Goal: Task Accomplishment & Management: Manage account settings

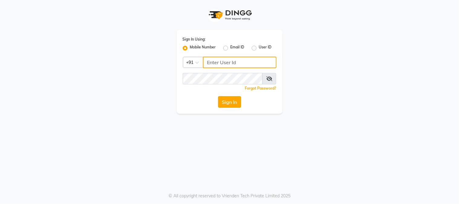
type input "8450977774"
click at [227, 101] on button "Sign In" at bounding box center [229, 101] width 23 height 11
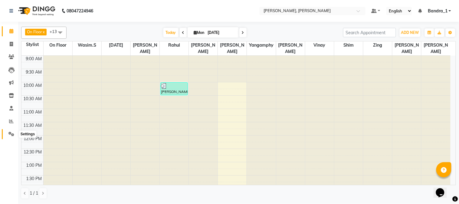
click at [11, 133] on icon at bounding box center [11, 134] width 6 height 5
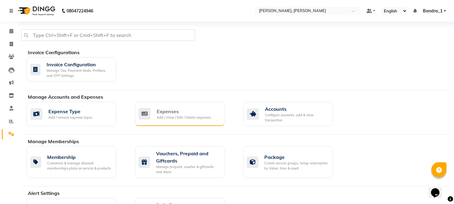
click at [167, 109] on div "Expenses" at bounding box center [184, 111] width 54 height 7
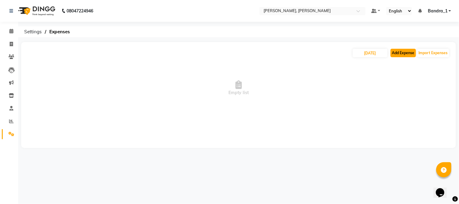
click at [401, 52] on button "Add Expense" at bounding box center [402, 53] width 25 height 8
select select "1"
select select "2374"
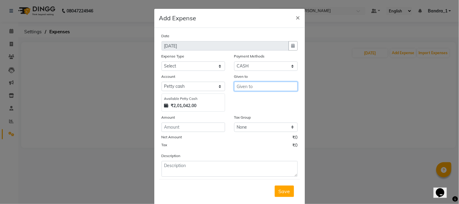
click at [250, 86] on input "text" at bounding box center [265, 86] width 63 height 9
type input "r"
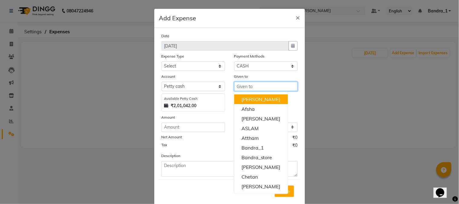
type input "r"
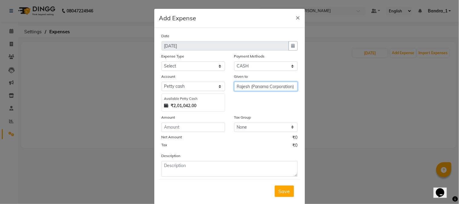
type input "Rajesh (Panama Corporation)"
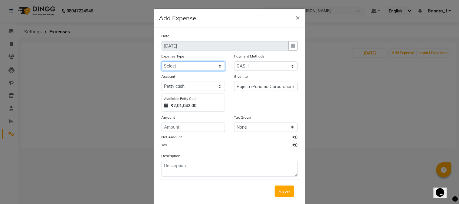
click at [216, 67] on select "Select Advance Salary Amazon B M C Cash transfer to bank Cash transfer to hub C…" at bounding box center [192, 65] width 63 height 9
select select "497"
click at [161, 61] on select "Select Advance Salary Amazon B M C Cash transfer to bank Cash transfer to hub C…" at bounding box center [192, 65] width 63 height 9
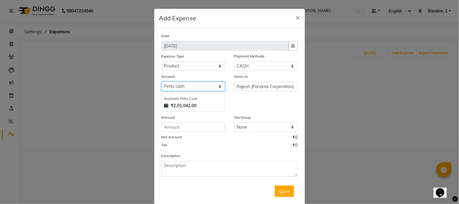
click at [187, 87] on select "Select Default account [PERSON_NAME] cash" at bounding box center [192, 86] width 63 height 9
select select "296"
click at [161, 82] on select "Select Default account [PERSON_NAME] cash" at bounding box center [192, 86] width 63 height 9
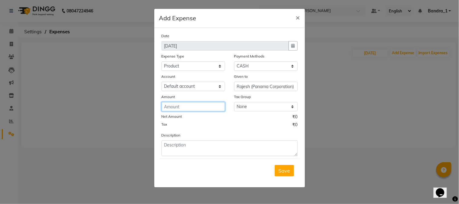
click at [180, 106] on input "number" at bounding box center [192, 106] width 63 height 9
type input "3600"
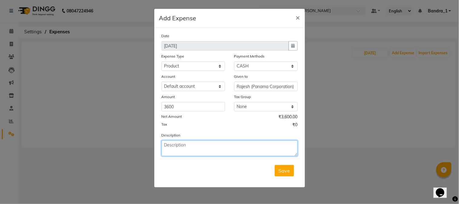
drag, startPoint x: 182, startPoint y: 152, endPoint x: 155, endPoint y: 98, distance: 60.7
click at [180, 147] on textarea at bounding box center [229, 148] width 136 height 16
type textarea "Paid to Panama Corporation for 12 pieces of Citrus Spray for Toilet use."
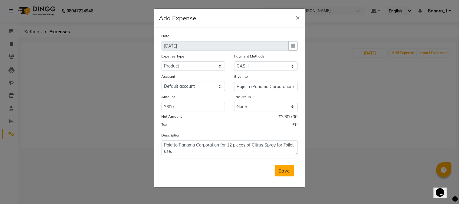
click at [281, 170] on span "Save" at bounding box center [283, 170] width 11 height 6
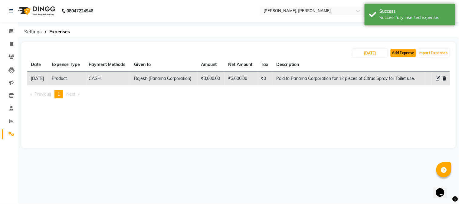
click at [410, 54] on button "Add Expense" at bounding box center [402, 53] width 25 height 8
select select "1"
select select "2374"
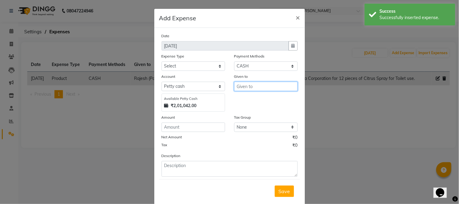
drag, startPoint x: 245, startPoint y: 89, endPoint x: 246, endPoint y: 85, distance: 3.8
click at [245, 89] on input "text" at bounding box center [265, 86] width 63 height 9
type input "[PERSON_NAME]"
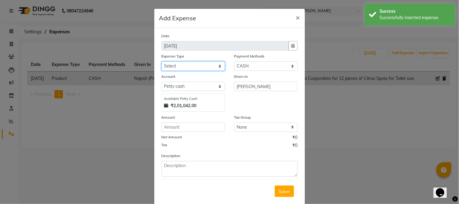
click at [216, 65] on select "Select Advance Salary Amazon B M C Cash transfer to bank Cash transfer to hub C…" at bounding box center [192, 65] width 63 height 9
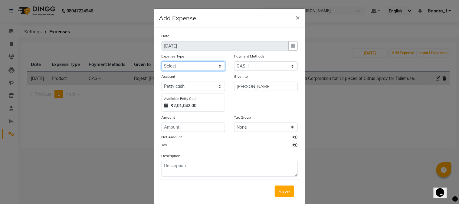
select select "18806"
click at [161, 61] on select "Select Advance Salary Amazon B M C Cash transfer to bank Cash transfer to hub C…" at bounding box center [192, 65] width 63 height 9
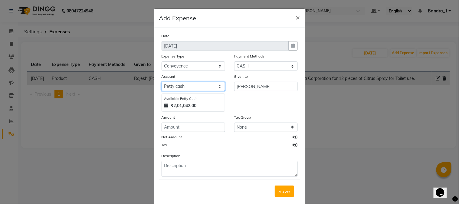
click at [172, 83] on select "Select Default account [PERSON_NAME] cash" at bounding box center [192, 86] width 63 height 9
select select "296"
click at [161, 82] on select "Select Default account [PERSON_NAME] cash" at bounding box center [192, 86] width 63 height 9
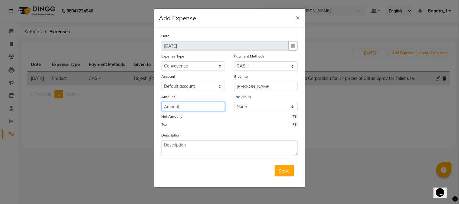
click at [180, 107] on input "number" at bounding box center [192, 106] width 63 height 9
type input "90"
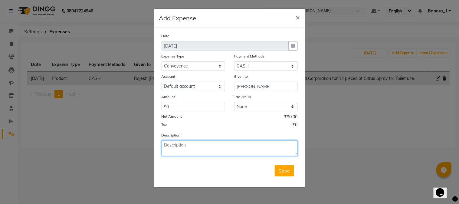
click at [187, 147] on textarea at bounding box center [229, 148] width 136 height 16
type textarea "paid to [PERSON_NAME] for Travelling Fare."
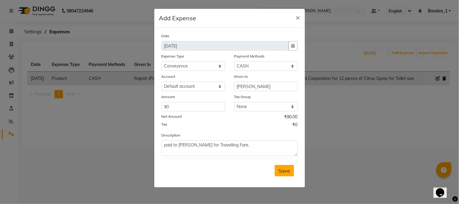
click at [281, 168] on span "Save" at bounding box center [283, 170] width 11 height 6
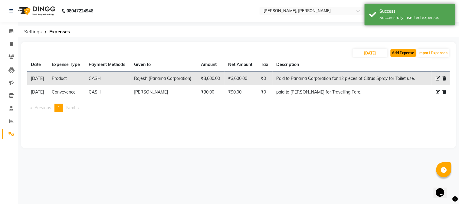
click at [404, 55] on button "Add Expense" at bounding box center [402, 53] width 25 height 8
select select "1"
select select "2374"
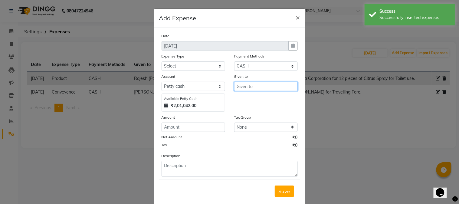
drag, startPoint x: 247, startPoint y: 86, endPoint x: 234, endPoint y: 77, distance: 15.3
click at [241, 86] on input "text" at bounding box center [265, 86] width 63 height 9
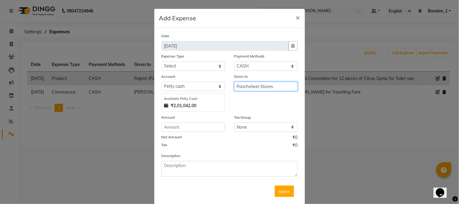
type input "Panchsheel Stores."
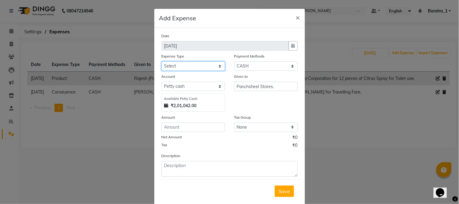
click at [217, 66] on select "Select Advance Salary Amazon B M C Cash transfer to bank Cash transfer to hub C…" at bounding box center [192, 65] width 63 height 9
select select "507"
click at [161, 61] on select "Select Advance Salary Amazon B M C Cash transfer to bank Cash transfer to hub C…" at bounding box center [192, 65] width 63 height 9
click at [173, 90] on div "Account Select Default account [PERSON_NAME] cash Available [PERSON_NAME] Cash …" at bounding box center [193, 92] width 73 height 38
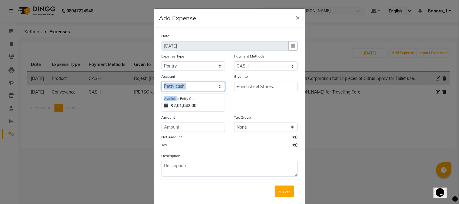
click at [171, 88] on select "Select Default account [PERSON_NAME] cash" at bounding box center [192, 86] width 63 height 9
click at [171, 85] on select "Select Default account [PERSON_NAME] cash" at bounding box center [192, 86] width 63 height 9
click at [178, 82] on select "Select Default account [PERSON_NAME] cash" at bounding box center [192, 86] width 63 height 9
click at [179, 86] on select "Select Default account [PERSON_NAME] cash" at bounding box center [192, 86] width 63 height 9
click at [192, 85] on select "Select Default account [PERSON_NAME] cash" at bounding box center [192, 86] width 63 height 9
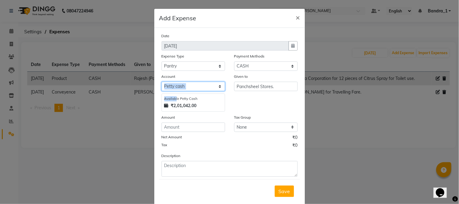
click at [211, 89] on select "Select Default account [PERSON_NAME] cash" at bounding box center [192, 86] width 63 height 9
select select "296"
click at [161, 82] on select "Select Default account [PERSON_NAME] cash" at bounding box center [192, 86] width 63 height 9
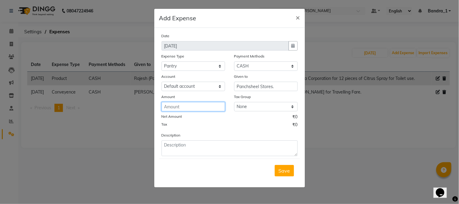
click at [172, 105] on input "number" at bounding box center [192, 106] width 63 height 9
type input "90"
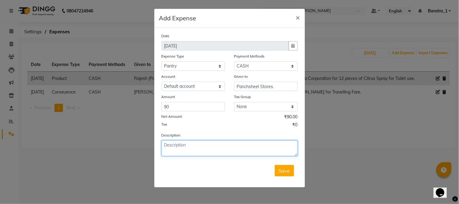
click at [193, 147] on textarea at bounding box center [229, 148] width 136 height 16
type textarea "Paid for Milk for Staff Tea."
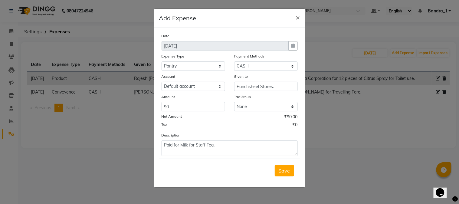
click at [279, 173] on span "Save" at bounding box center [283, 170] width 11 height 6
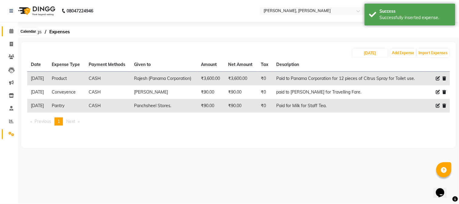
click at [11, 31] on icon at bounding box center [11, 31] width 4 height 5
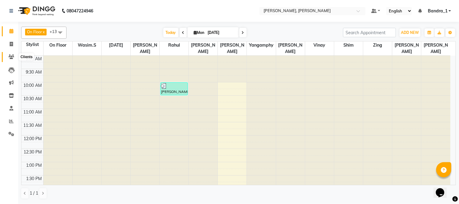
click at [13, 56] on icon at bounding box center [11, 56] width 6 height 5
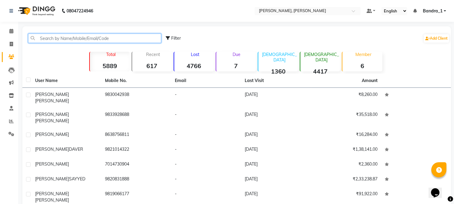
drag, startPoint x: 59, startPoint y: 38, endPoint x: 49, endPoint y: 25, distance: 16.8
click at [54, 31] on div "Filter Add Client" at bounding box center [237, 38] width 426 height 19
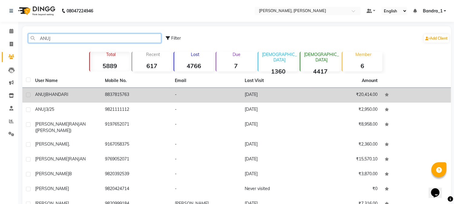
type input "ANUJ"
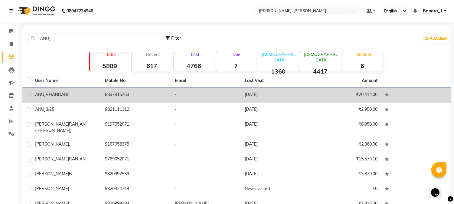
drag, startPoint x: 117, startPoint y: 96, endPoint x: 130, endPoint y: 95, distance: 13.4
click at [118, 95] on td "8837815763" at bounding box center [136, 95] width 70 height 15
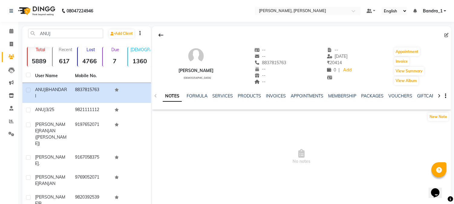
click at [216, 92] on div "NOTES FORMULA SERVICES PRODUCTS INVOICES APPOINTMENTS MEMBERSHIP PACKAGES VOUCH…" at bounding box center [301, 96] width 299 height 21
click at [217, 95] on link "SERVICES" at bounding box center [222, 95] width 21 height 5
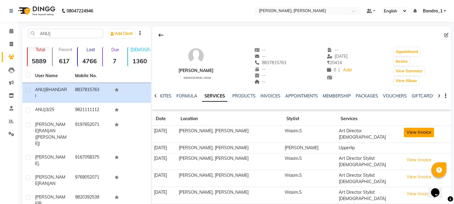
click at [428, 133] on button "View Invoice" at bounding box center [419, 132] width 30 height 9
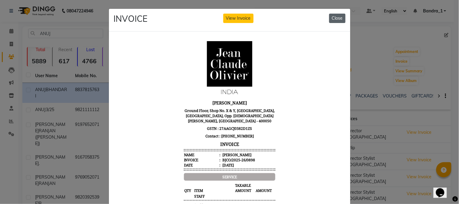
click at [333, 17] on button "Close" at bounding box center [337, 18] width 16 height 9
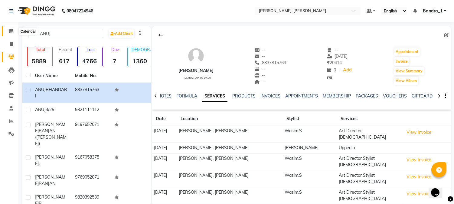
click at [10, 32] on icon at bounding box center [11, 31] width 4 height 5
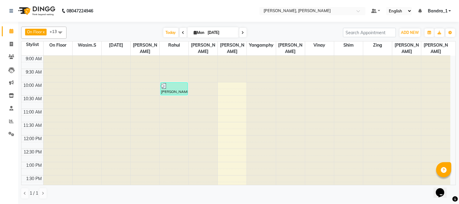
scroll to position [134, 0]
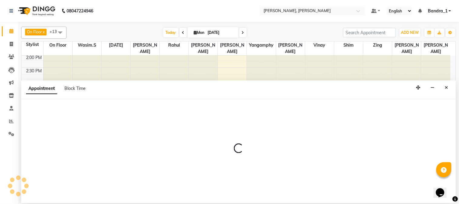
select select "54154"
select select "tentative"
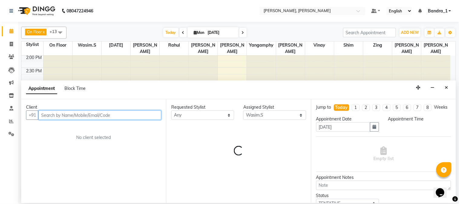
select select "1050"
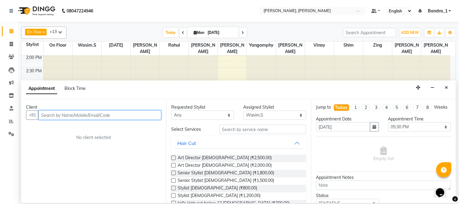
drag, startPoint x: 53, startPoint y: 117, endPoint x: 41, endPoint y: 110, distance: 13.9
click at [51, 119] on input "text" at bounding box center [99, 114] width 123 height 9
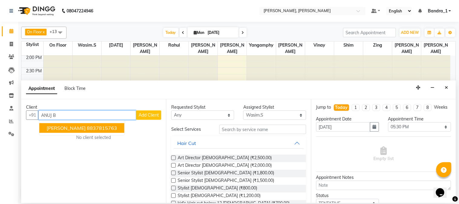
click at [72, 130] on span "[PERSON_NAME]" at bounding box center [66, 128] width 39 height 6
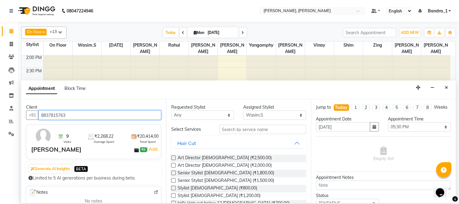
type input "8837815763"
click at [174, 164] on label at bounding box center [173, 165] width 5 height 5
click at [174, 164] on input "checkbox" at bounding box center [173, 166] width 4 height 4
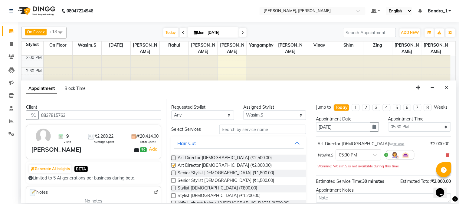
checkbox input "false"
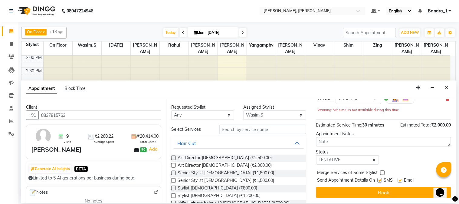
click at [400, 180] on label at bounding box center [400, 180] width 5 height 5
click at [400, 180] on input "checkbox" at bounding box center [400, 181] width 4 height 4
checkbox input "false"
click at [379, 181] on label at bounding box center [379, 180] width 5 height 5
click at [379, 181] on input "checkbox" at bounding box center [379, 181] width 4 height 4
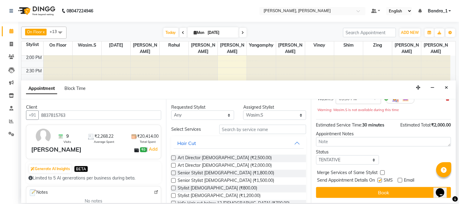
checkbox input "false"
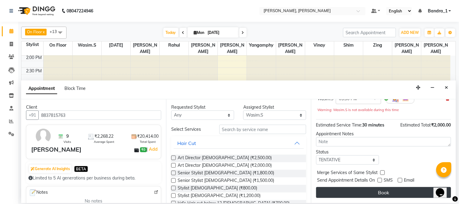
click at [387, 193] on button "Book" at bounding box center [383, 192] width 135 height 11
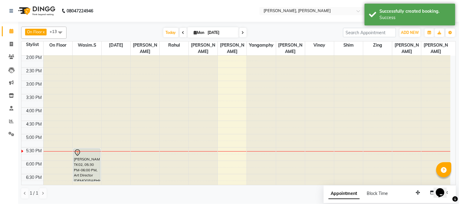
drag, startPoint x: 88, startPoint y: 154, endPoint x: 92, endPoint y: 171, distance: 17.5
click at [92, 170] on div "[PERSON_NAME], TK02, 05:30 PM-06:00 PM, Art Director [DEMOGRAPHIC_DATA] [PERSON…" at bounding box center [87, 107] width 29 height 372
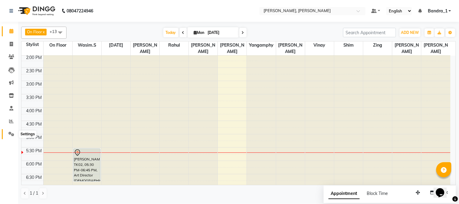
click at [9, 132] on icon at bounding box center [11, 134] width 6 height 5
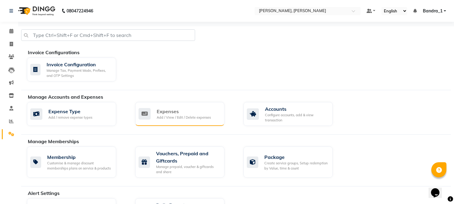
click at [163, 111] on div "Expenses" at bounding box center [184, 111] width 54 height 7
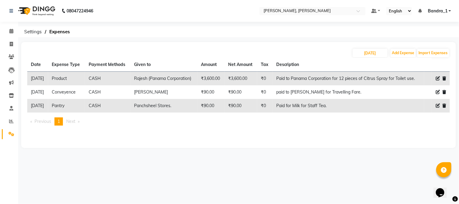
drag, startPoint x: 0, startPoint y: 81, endPoint x: 54, endPoint y: 217, distance: 146.3
drag, startPoint x: 54, startPoint y: 217, endPoint x: 92, endPoint y: 34, distance: 186.8
click at [92, 34] on ol "Settings Expenses" at bounding box center [237, 31] width 432 height 11
click at [10, 56] on icon at bounding box center [11, 56] width 6 height 5
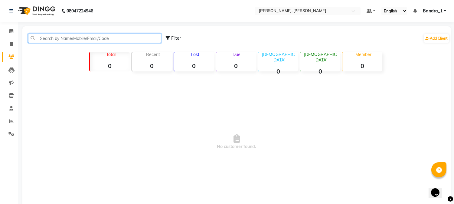
click at [55, 39] on input "text" at bounding box center [94, 38] width 133 height 9
type input "A"
type input "[PERSON_NAME]"
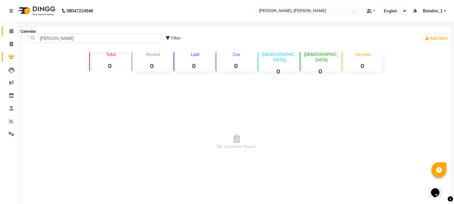
click at [9, 31] on icon at bounding box center [11, 31] width 4 height 5
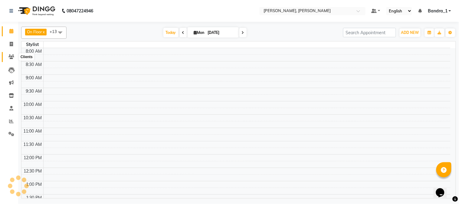
click at [8, 58] on icon at bounding box center [11, 56] width 6 height 5
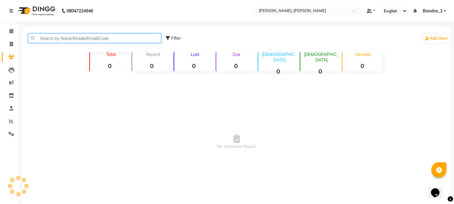
click at [46, 39] on input "text" at bounding box center [94, 38] width 133 height 9
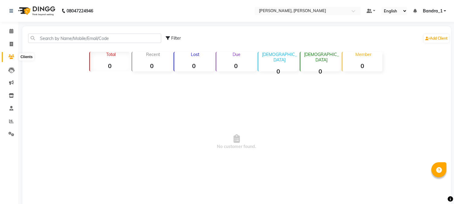
click at [11, 58] on icon at bounding box center [11, 56] width 6 height 5
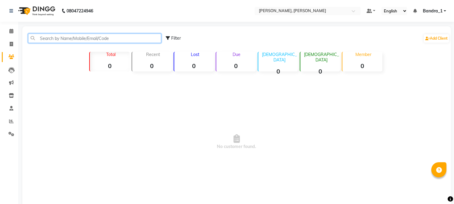
click at [40, 38] on input "text" at bounding box center [94, 38] width 133 height 9
click at [50, 42] on input "text" at bounding box center [94, 38] width 133 height 9
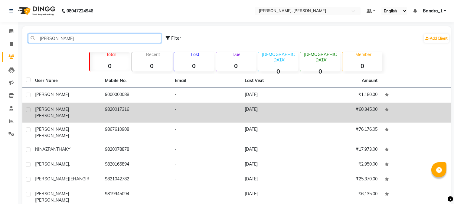
type input "[PERSON_NAME]"
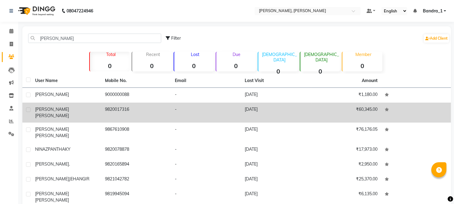
click at [94, 111] on div "[PERSON_NAME]" at bounding box center [66, 112] width 63 height 13
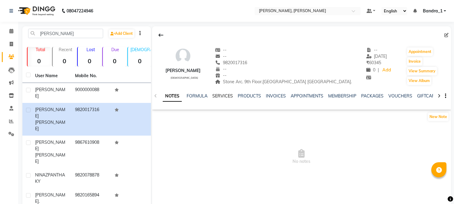
click at [220, 95] on link "SERVICES" at bounding box center [222, 95] width 21 height 5
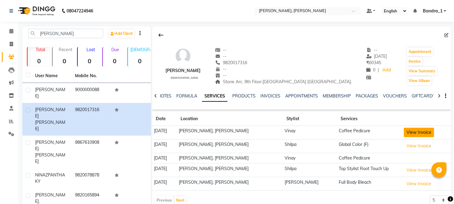
click at [416, 130] on button "View Invoice" at bounding box center [419, 132] width 30 height 9
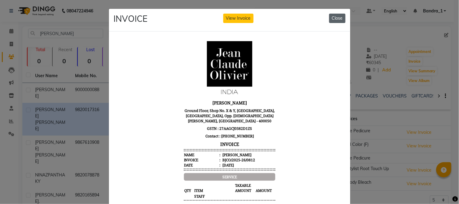
click at [336, 18] on button "Close" at bounding box center [337, 18] width 16 height 9
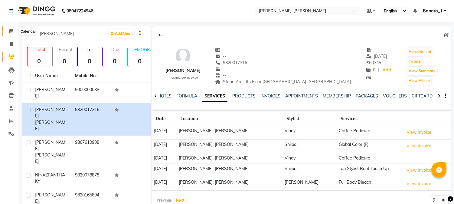
click at [11, 33] on icon at bounding box center [11, 31] width 4 height 5
